Goal: Information Seeking & Learning: Find specific fact

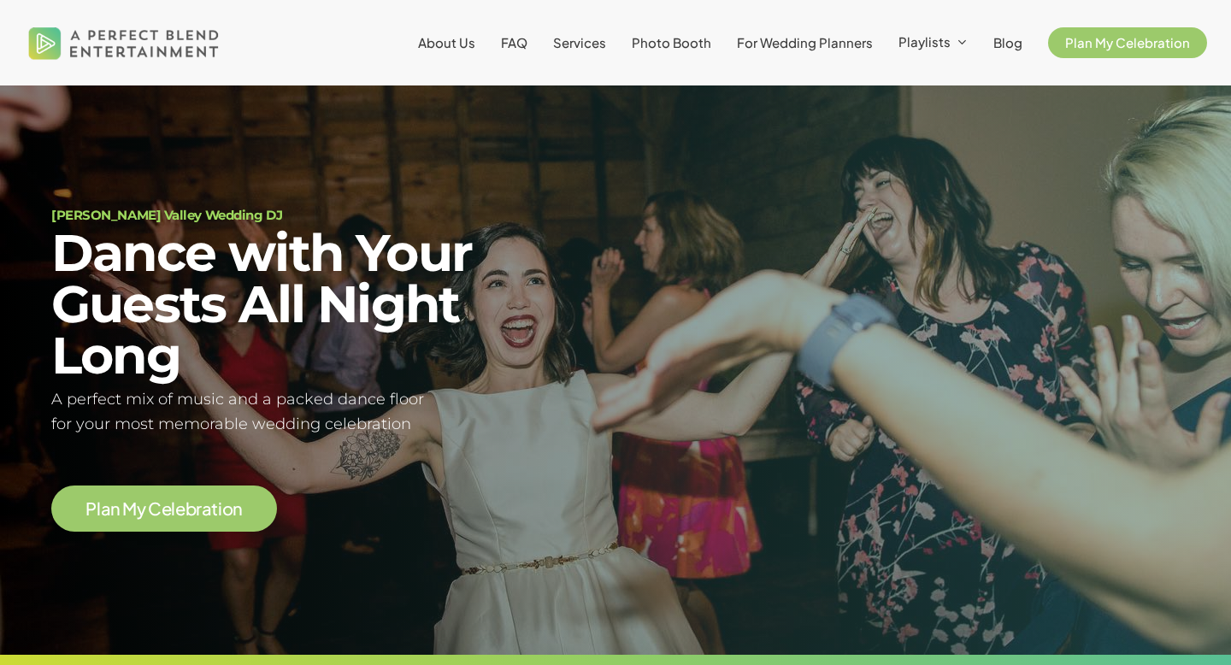
click at [593, 52] on li "Services" at bounding box center [579, 42] width 79 height 85
click at [593, 48] on span "Services" at bounding box center [579, 42] width 53 height 16
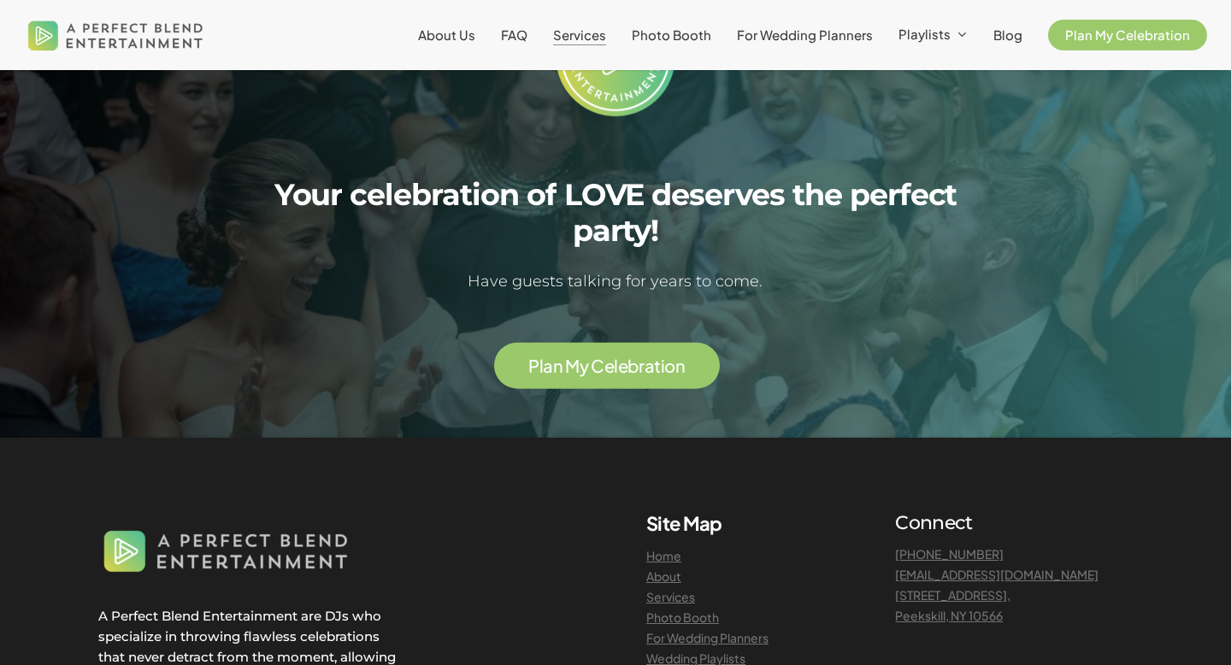
scroll to position [3405, 0]
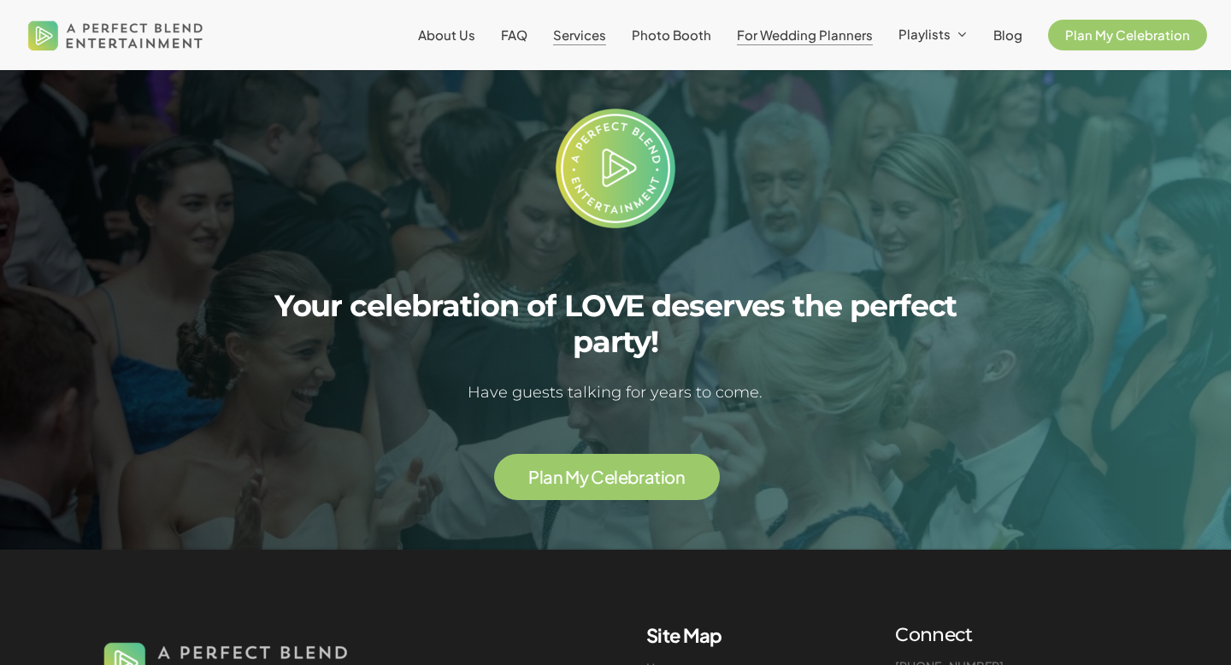
click at [817, 32] on span "For Wedding Planners" at bounding box center [805, 35] width 136 height 16
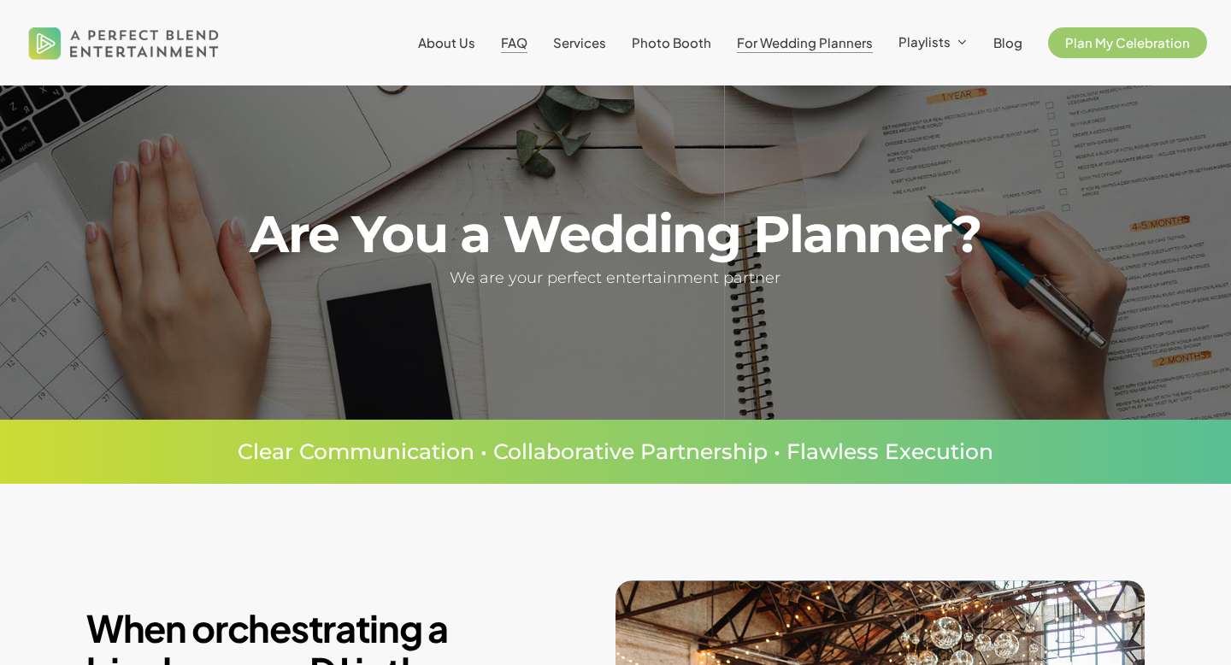
click at [517, 36] on span "FAQ" at bounding box center [514, 42] width 27 height 16
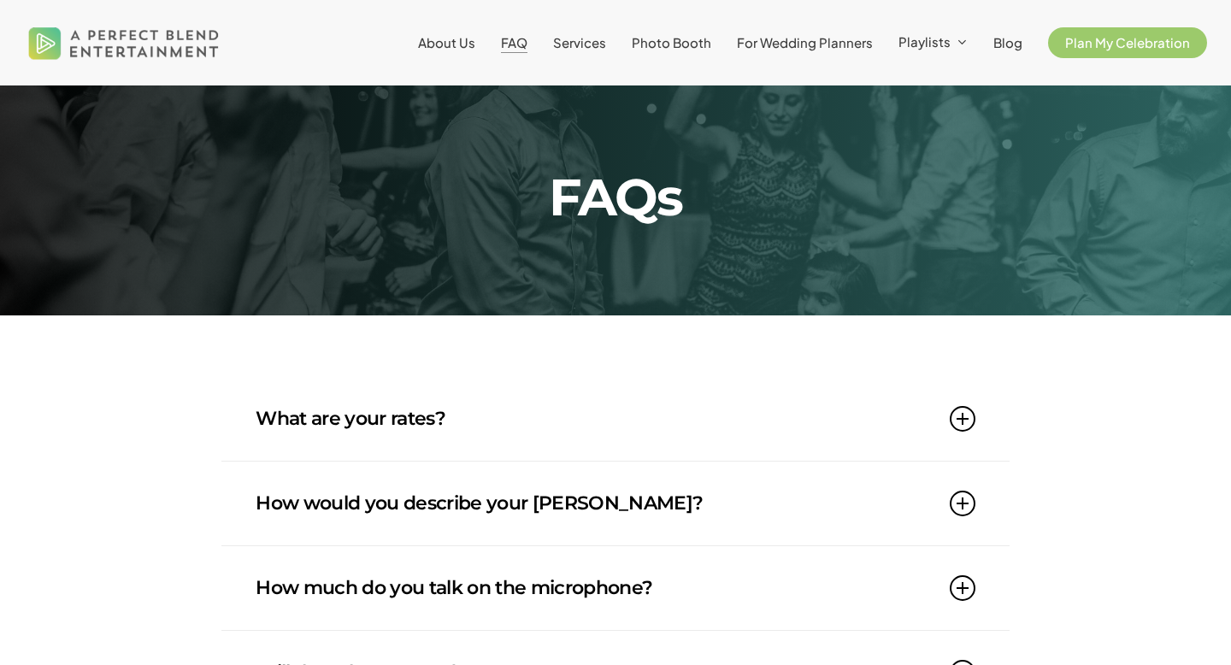
click at [473, 427] on link "What are your rates?" at bounding box center [616, 419] width 720 height 84
